Goal: Information Seeking & Learning: Learn about a topic

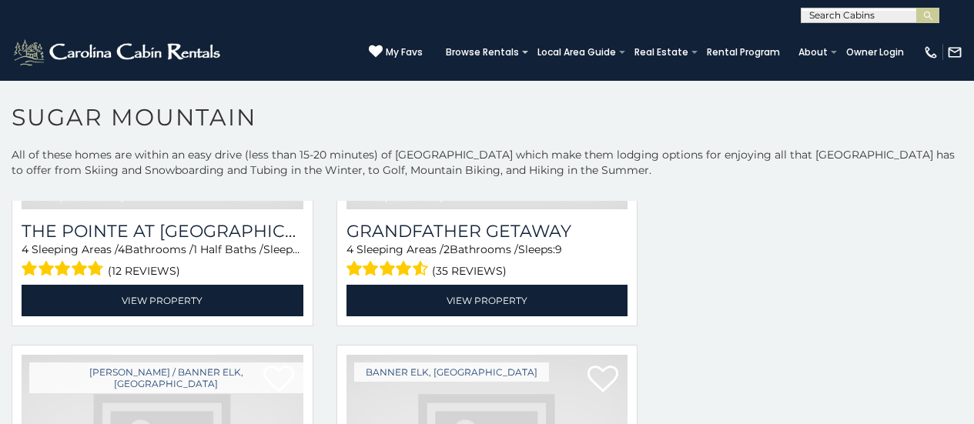
scroll to position [3302, 0]
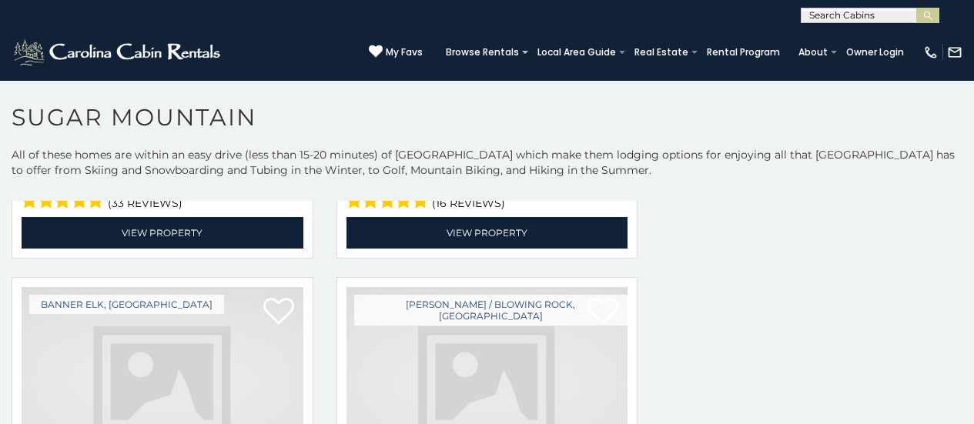
click at [49, 344] on img at bounding box center [163, 381] width 282 height 189
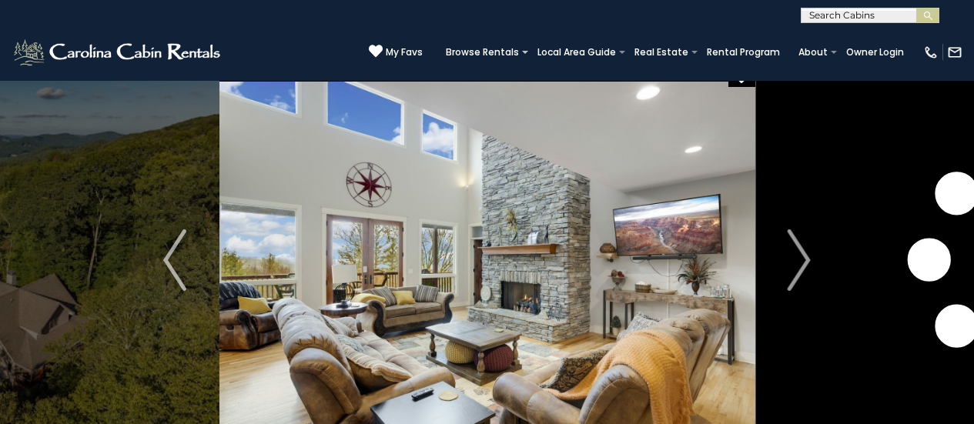
scroll to position [62, 0]
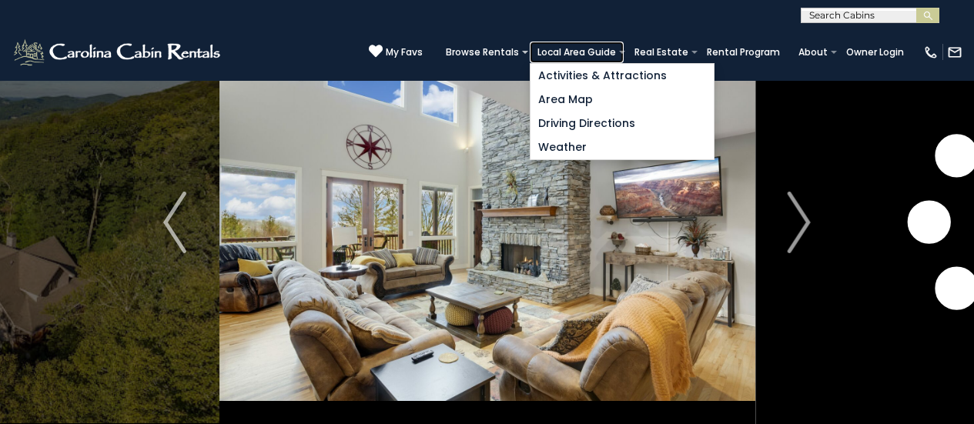
click at [624, 58] on link "Local Area Guide" at bounding box center [577, 53] width 94 height 22
